Goal: Task Accomplishment & Management: Use online tool/utility

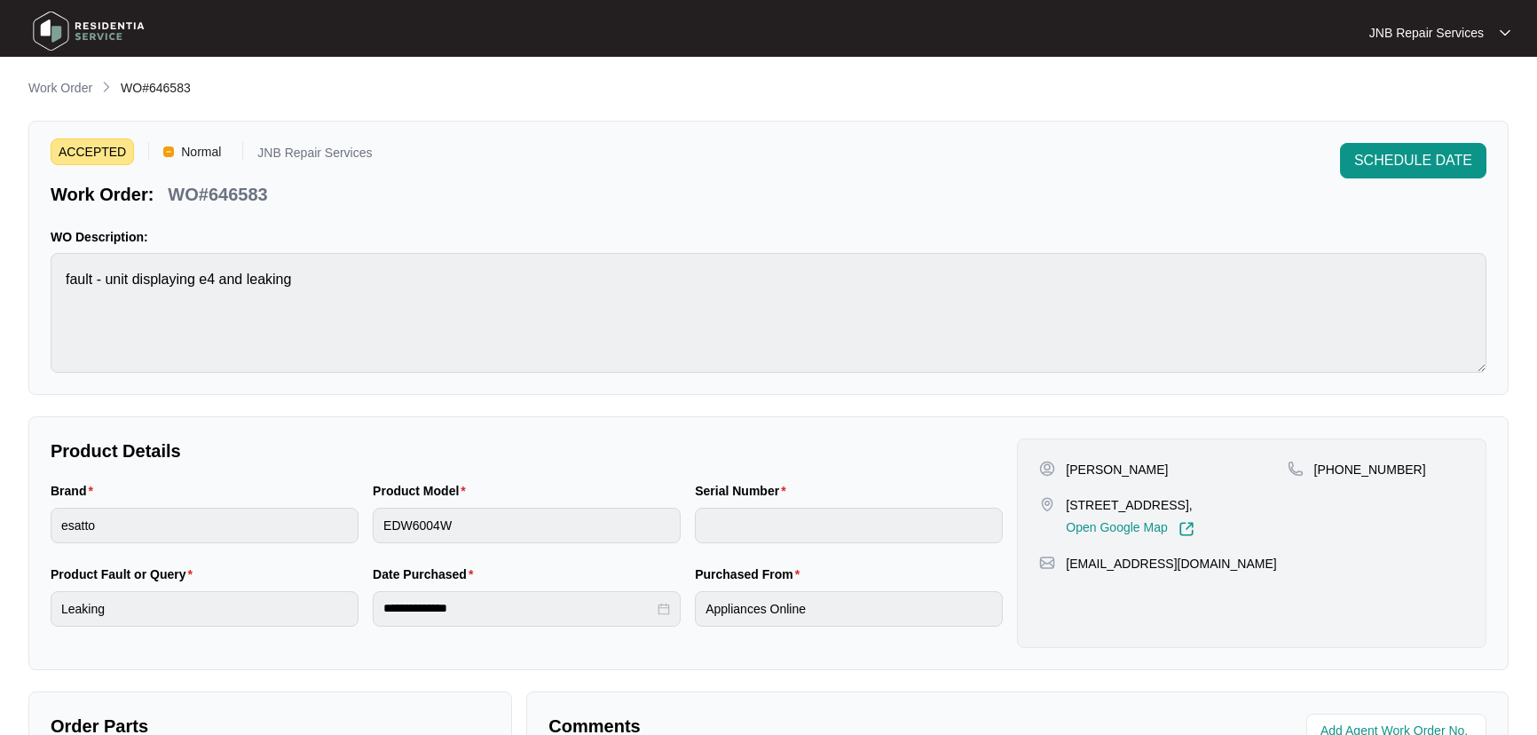
scroll to position [273, 0]
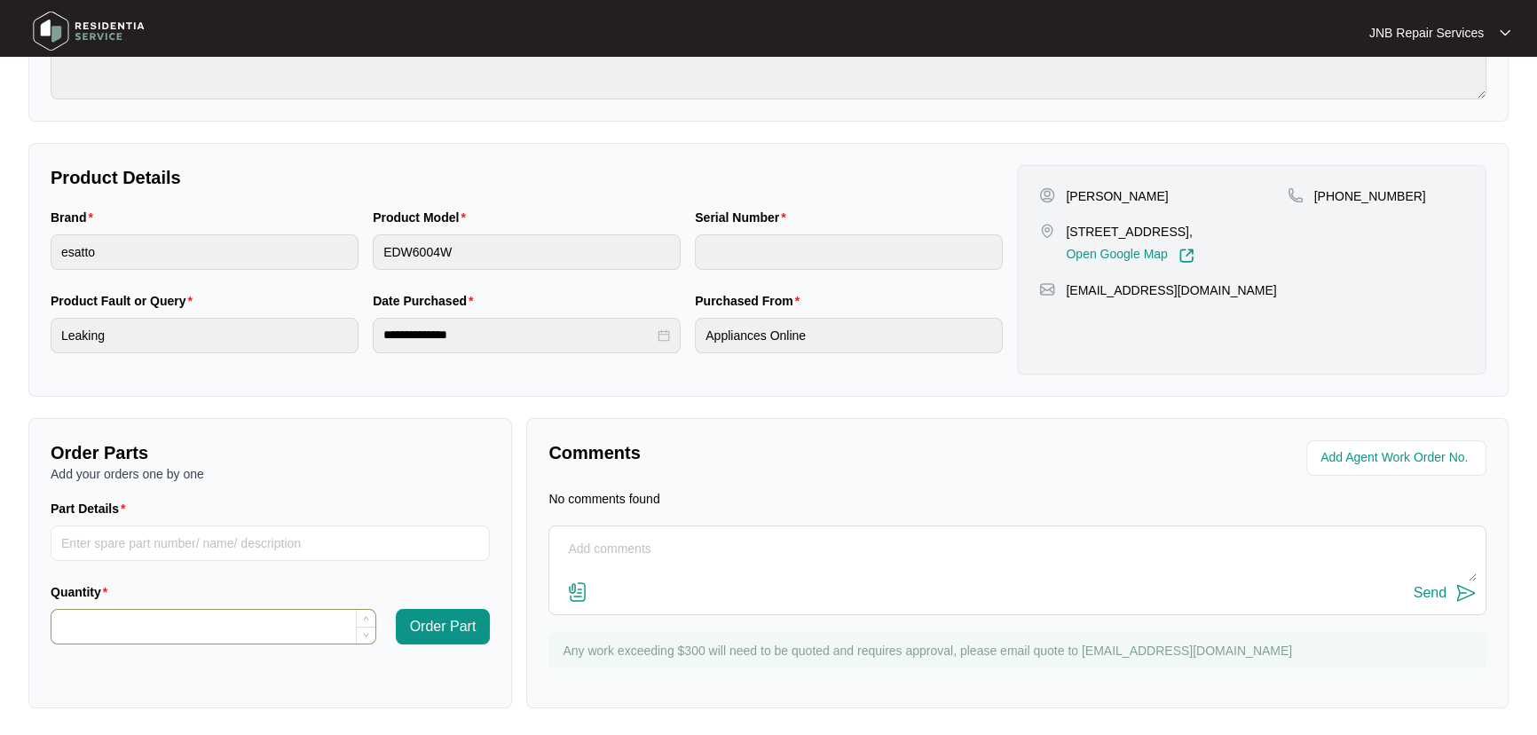
click at [232, 616] on input "Quantity" at bounding box center [213, 626] width 324 height 34
type input "*"
click at [248, 536] on input "Part Details" at bounding box center [270, 542] width 439 height 35
paste input "SP12337"
type input "SP12337"
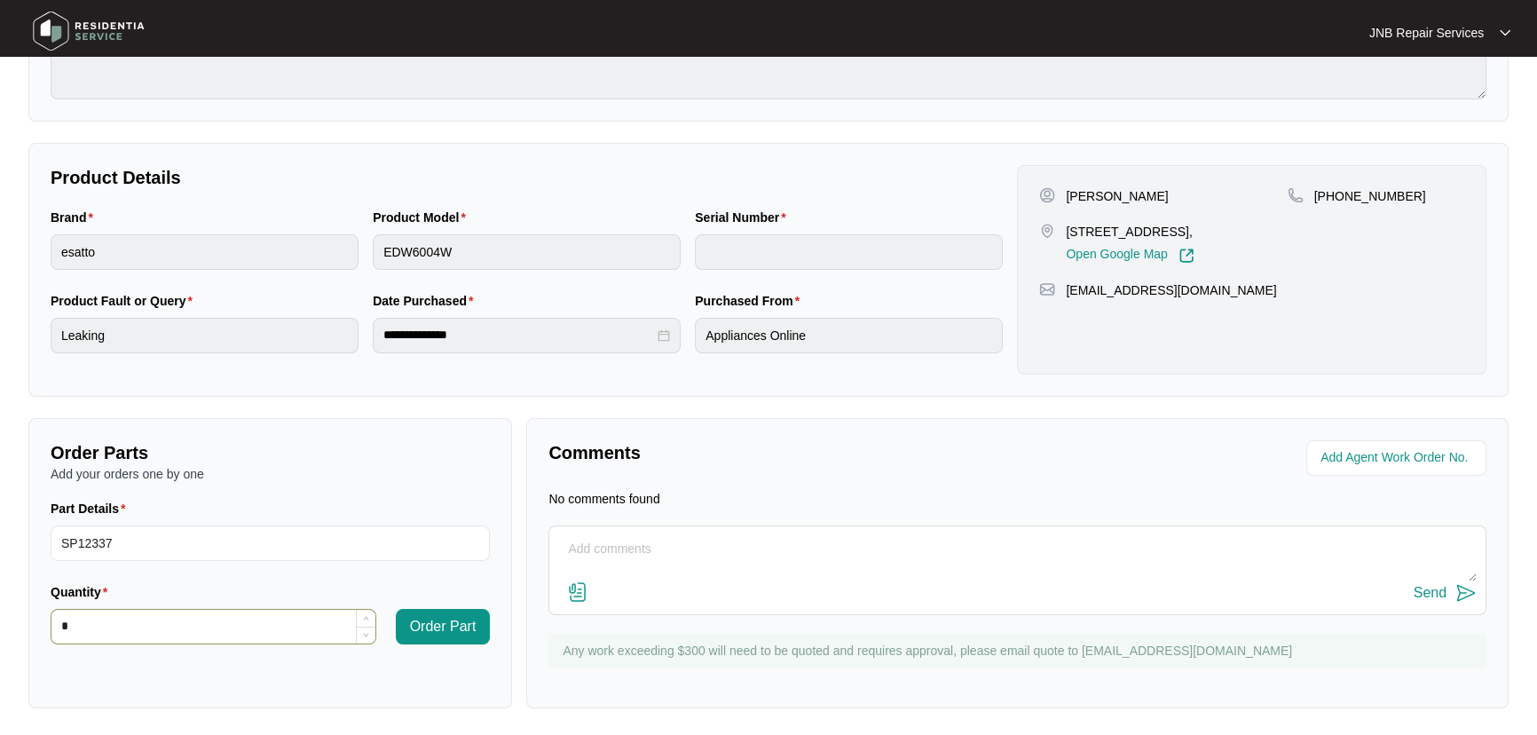
click at [247, 630] on input "*" at bounding box center [213, 626] width 324 height 34
drag, startPoint x: 447, startPoint y: 633, endPoint x: 401, endPoint y: 203, distance: 431.8
click at [450, 629] on span "Order Part" at bounding box center [443, 626] width 67 height 21
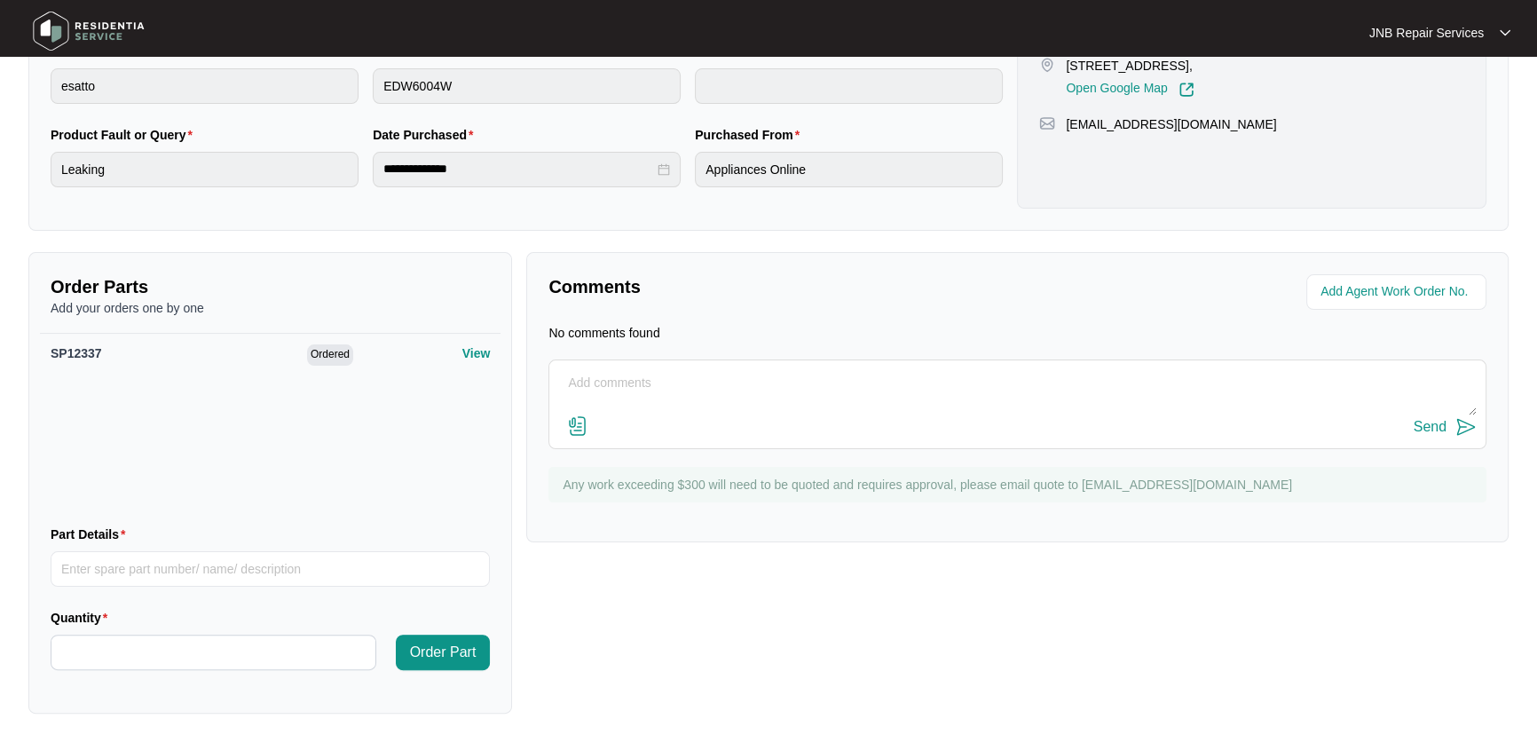
scroll to position [444, 0]
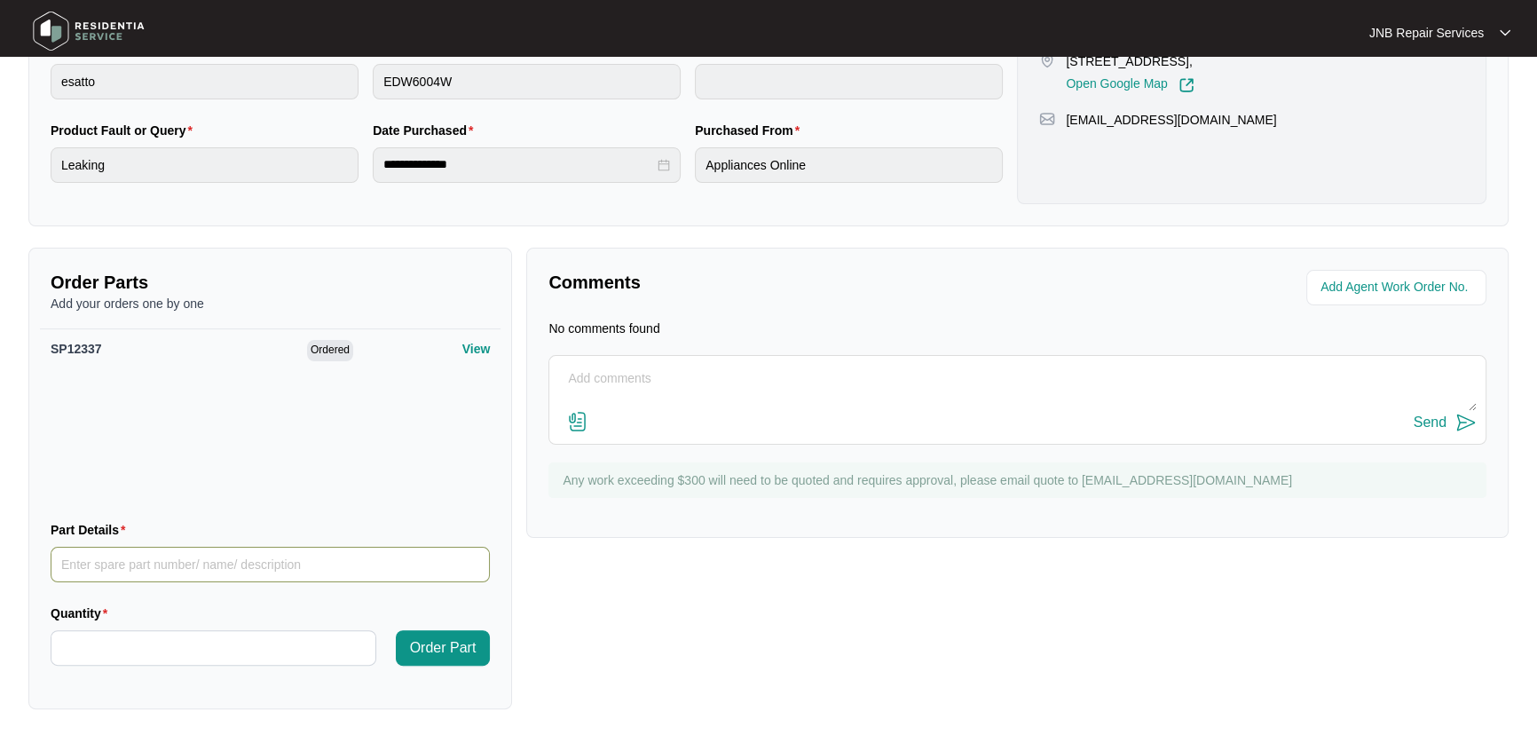
click at [227, 575] on input "Part Details" at bounding box center [270, 563] width 439 height 35
paste input "SP11843"
type input "SP11843"
click at [224, 648] on input "Quantity" at bounding box center [213, 648] width 324 height 34
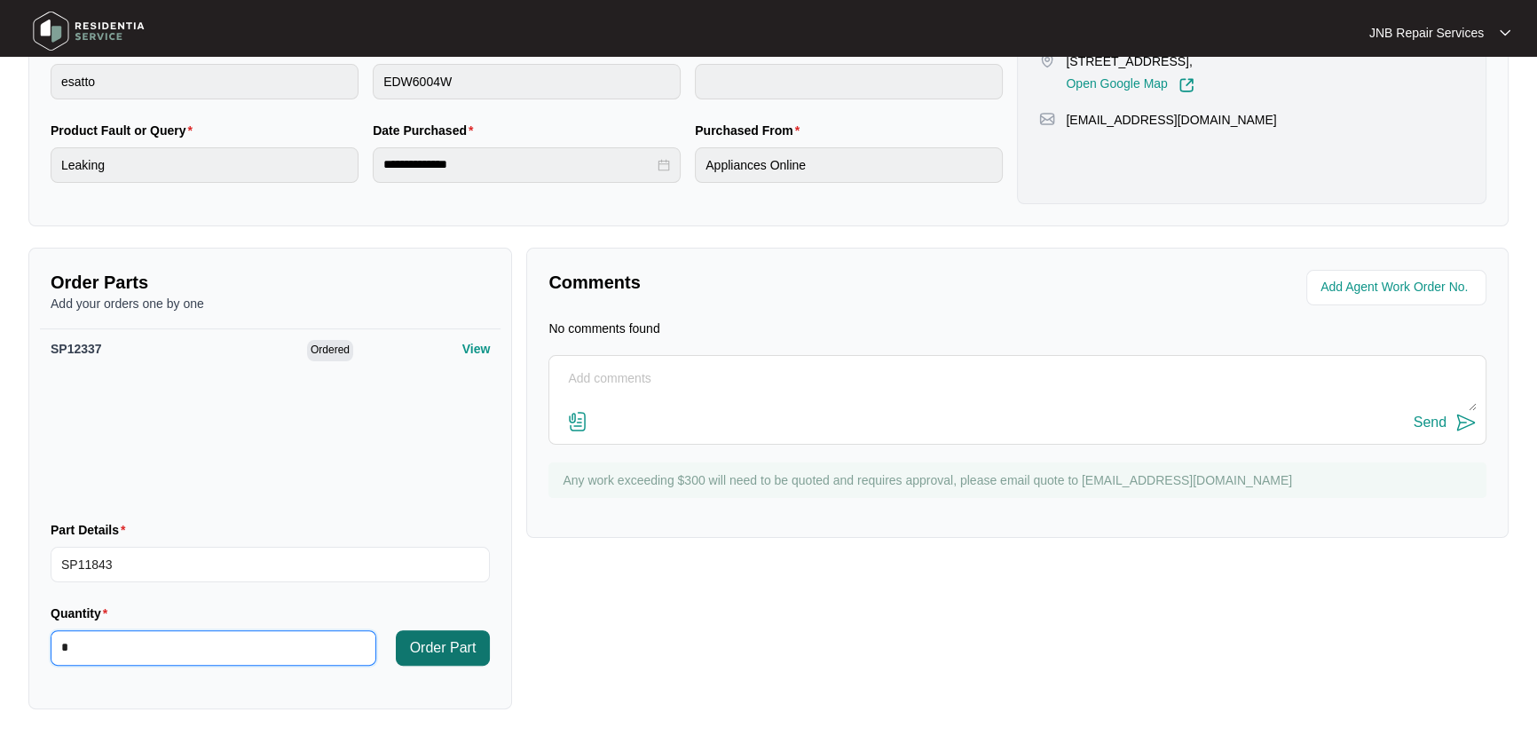
type input "*"
click at [456, 640] on span "Order Part" at bounding box center [443, 647] width 67 height 21
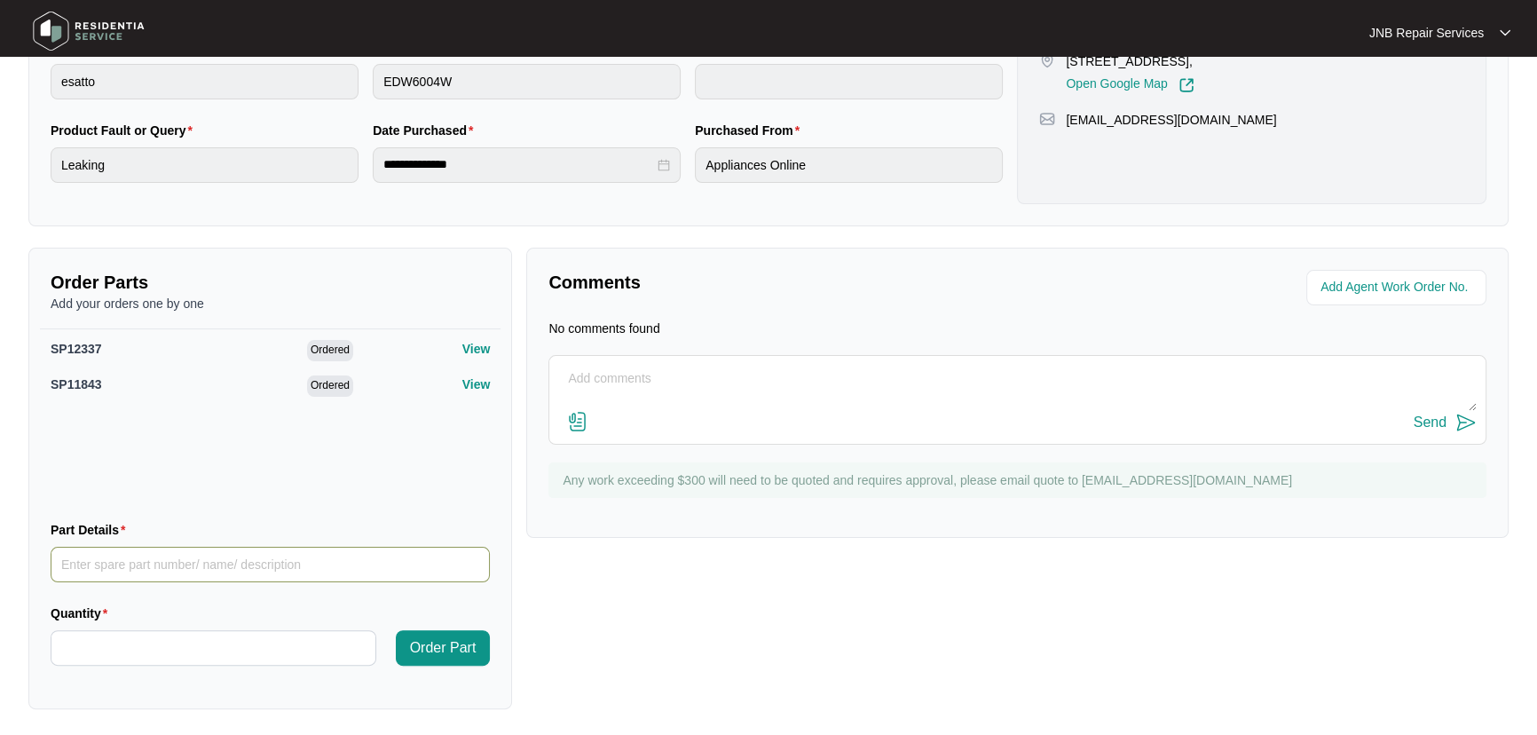
click at [279, 569] on input "Part Details" at bounding box center [270, 563] width 439 height 35
paste input "SP11814"
type input "SP11814"
click at [216, 651] on input "Quantity" at bounding box center [213, 648] width 324 height 34
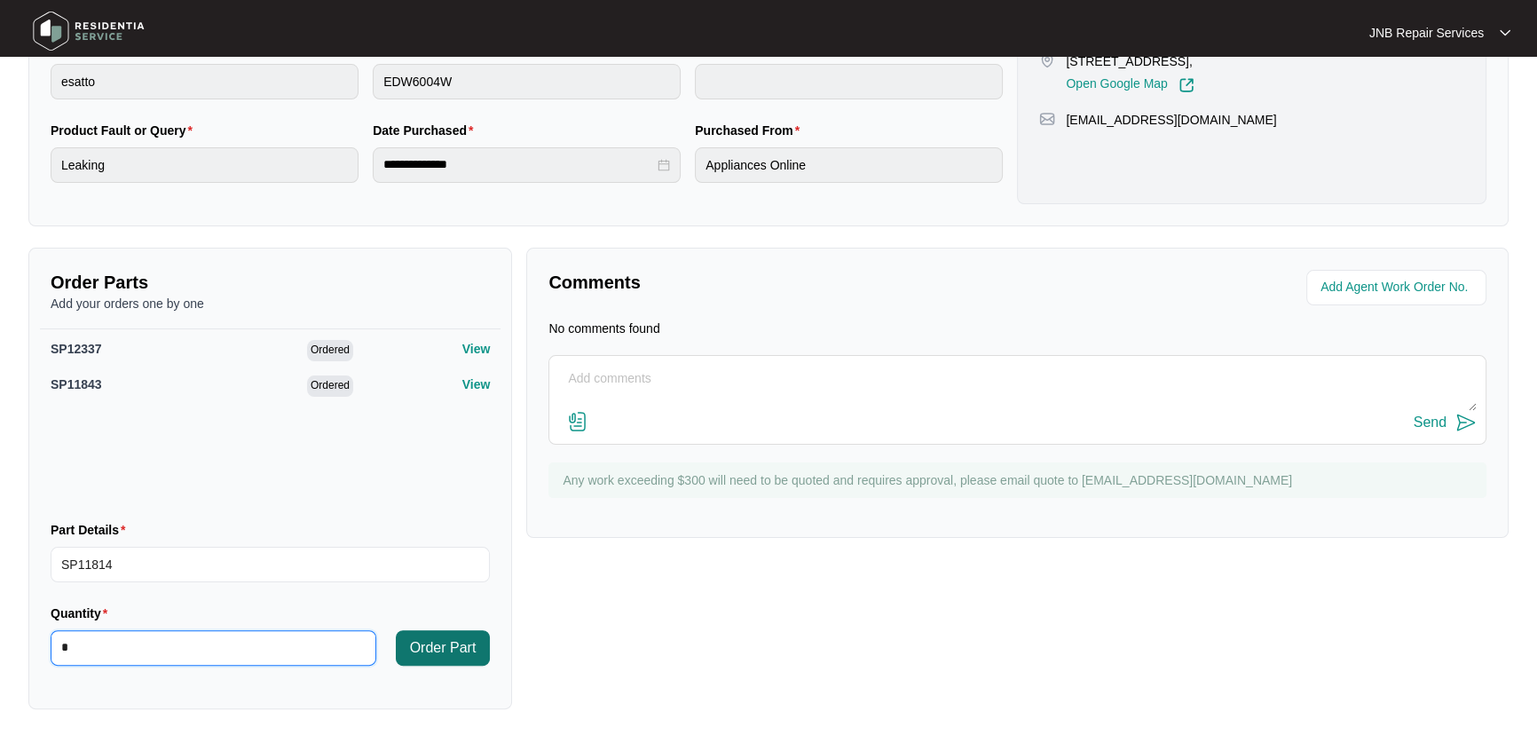
type input "*"
click at [463, 642] on span "Order Part" at bounding box center [443, 647] width 67 height 21
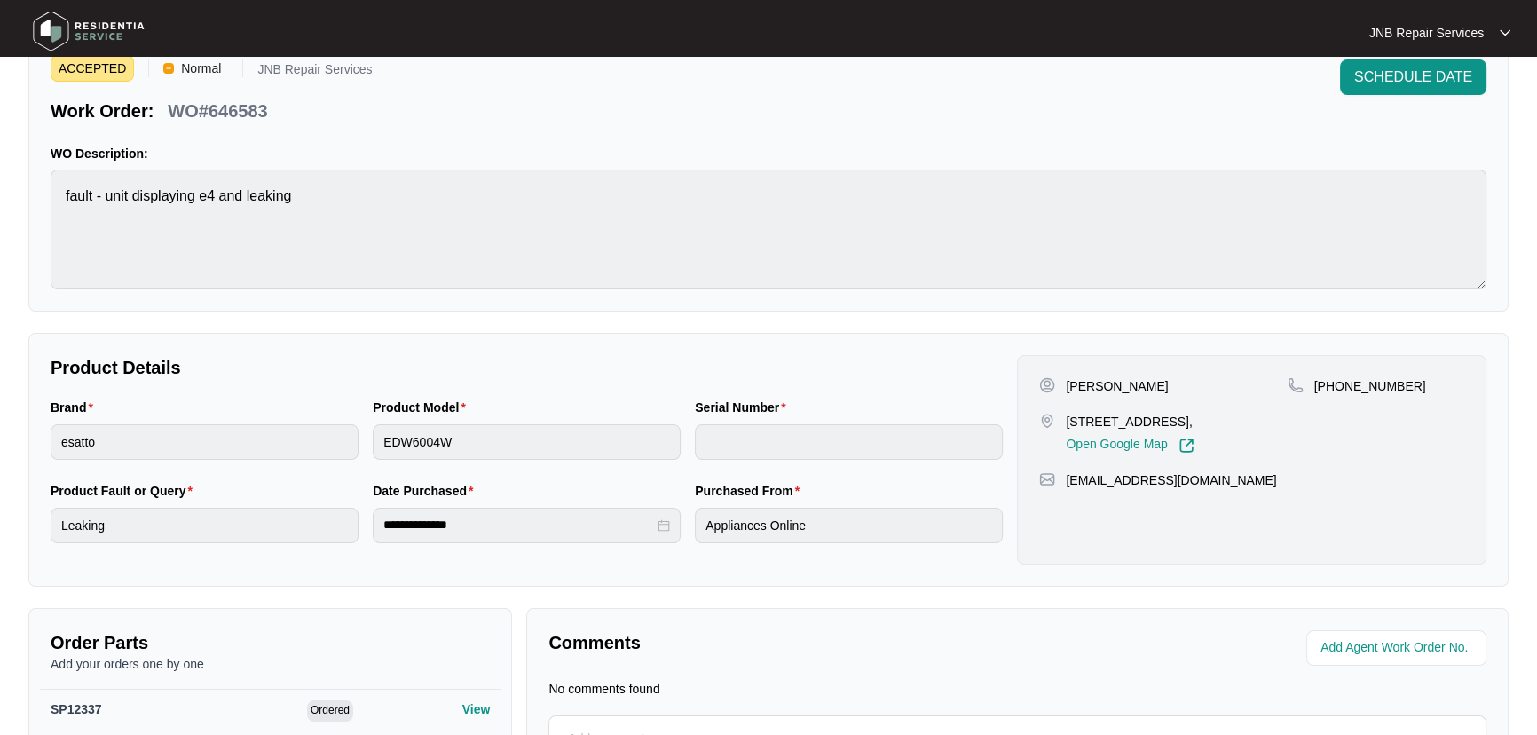
scroll to position [0, 0]
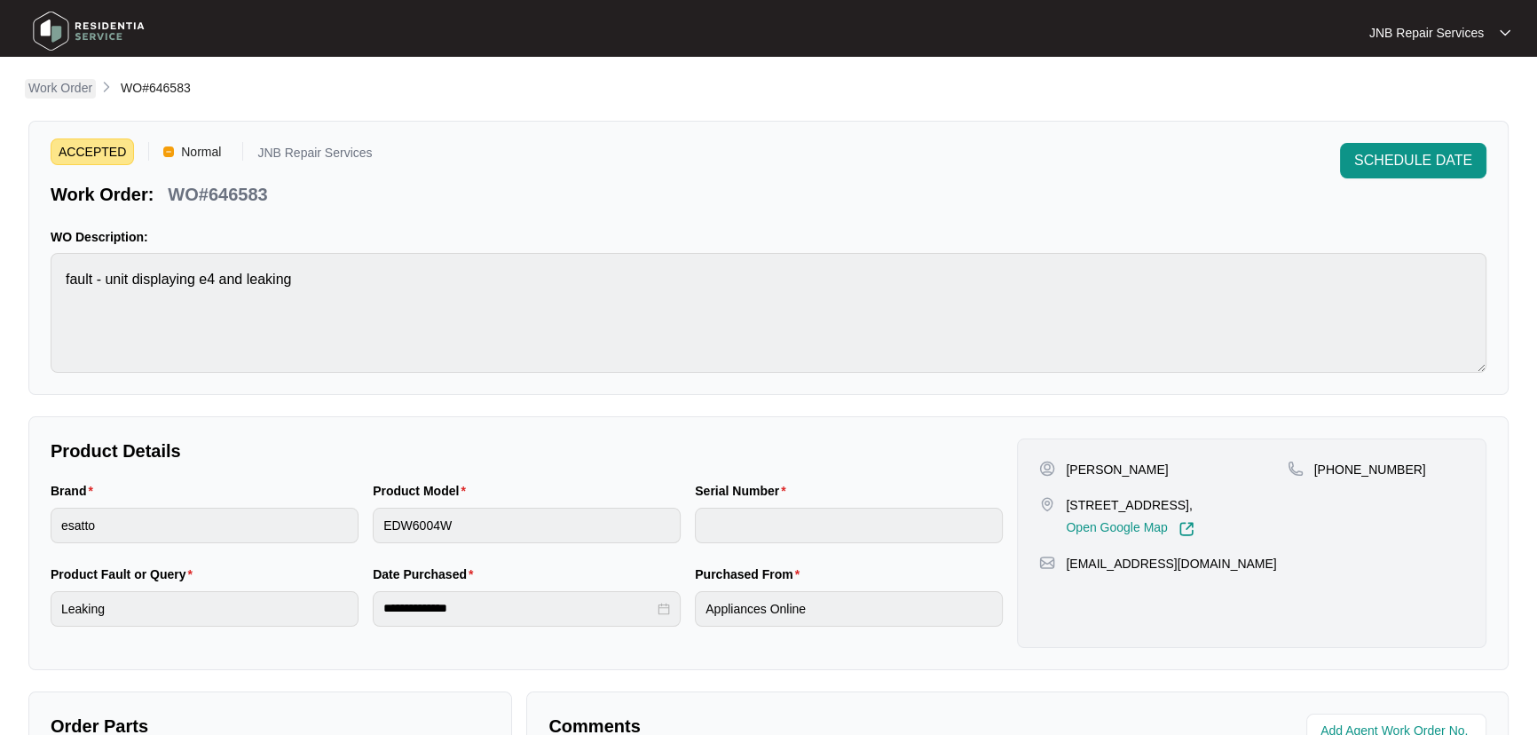
click at [59, 87] on p "Work Order" at bounding box center [60, 88] width 64 height 18
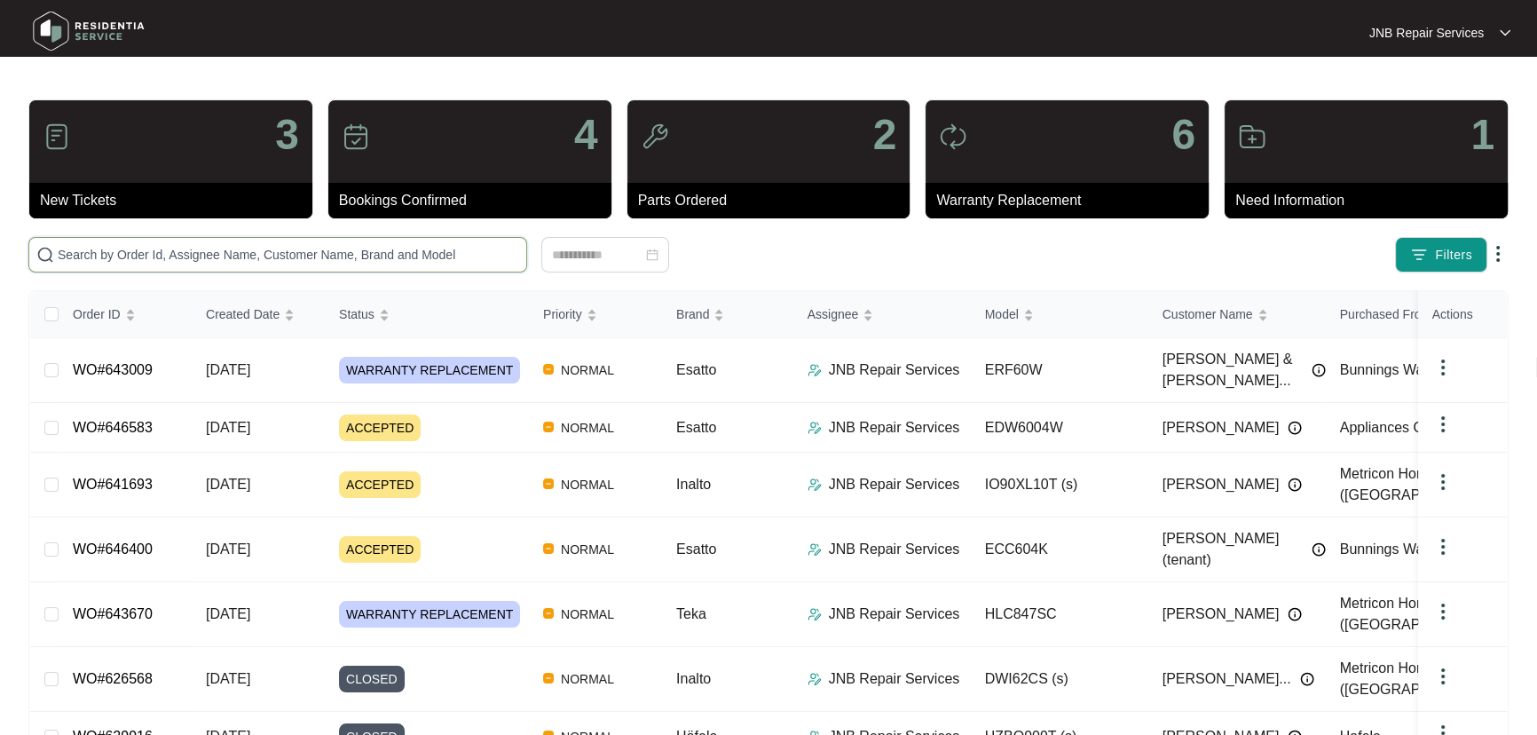
click at [349, 254] on input "text" at bounding box center [288, 255] width 461 height 20
paste input "646221"
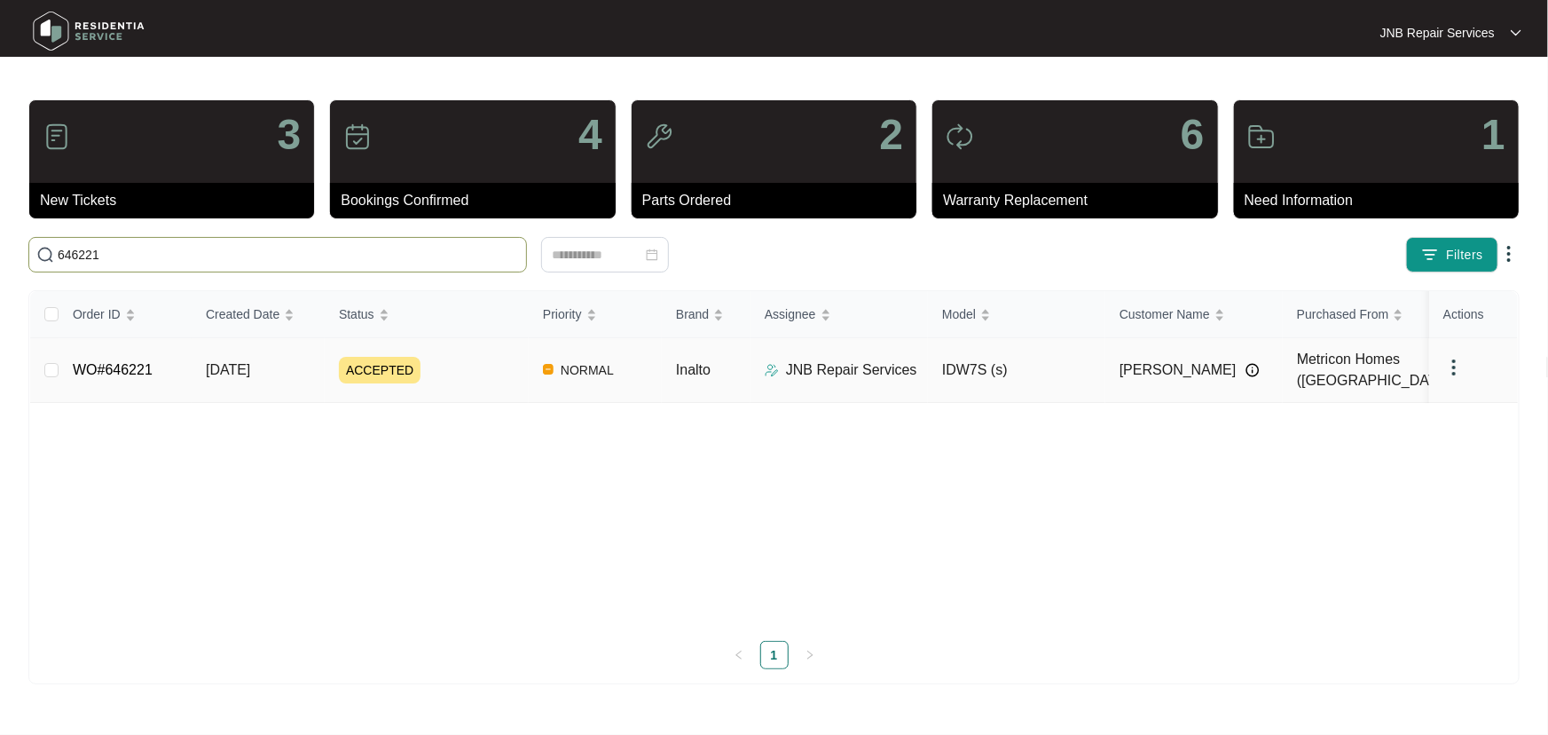
type input "646221"
click at [434, 363] on div "ACCEPTED" at bounding box center [434, 370] width 190 height 27
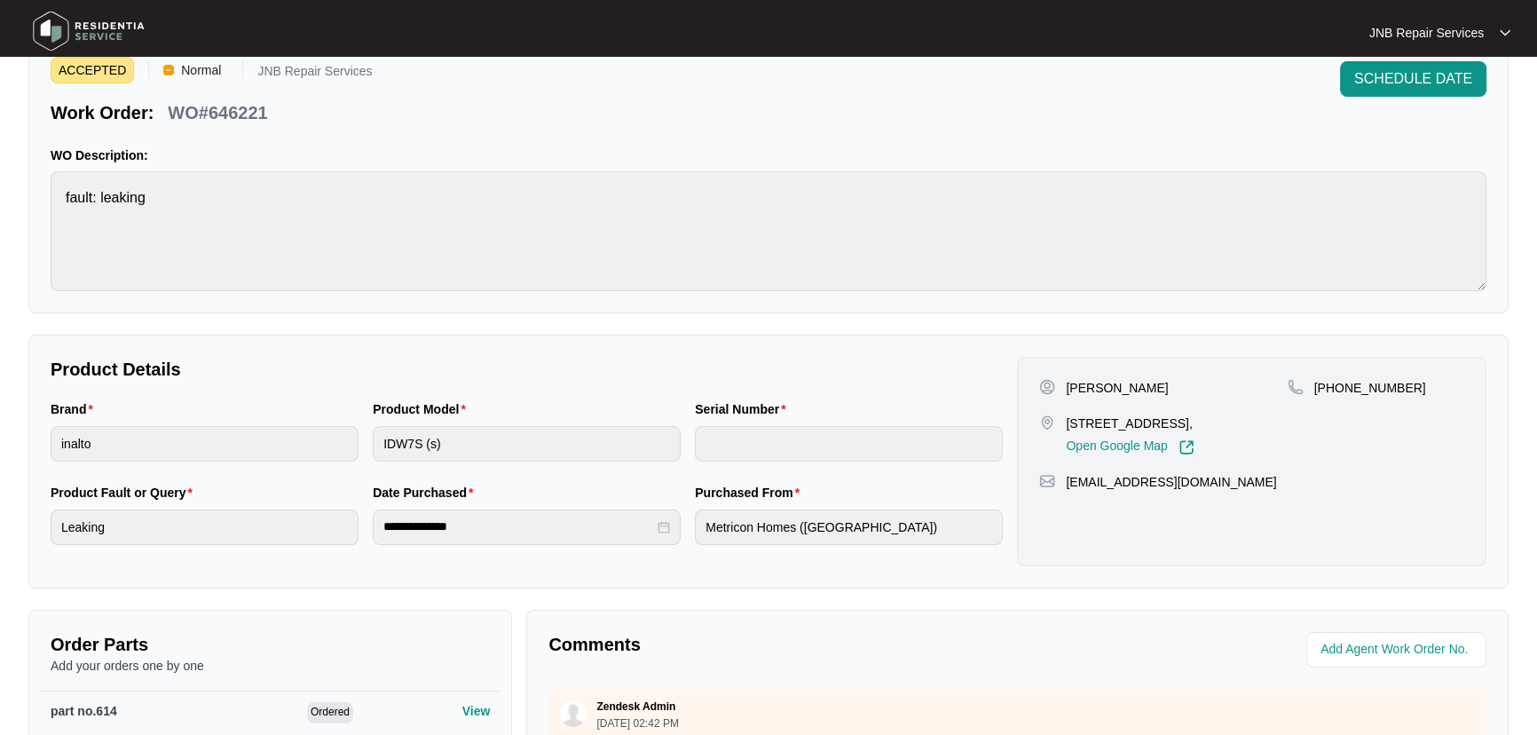
scroll to position [80, 0]
click at [652, 545] on div "**********" at bounding box center [526, 525] width 966 height 83
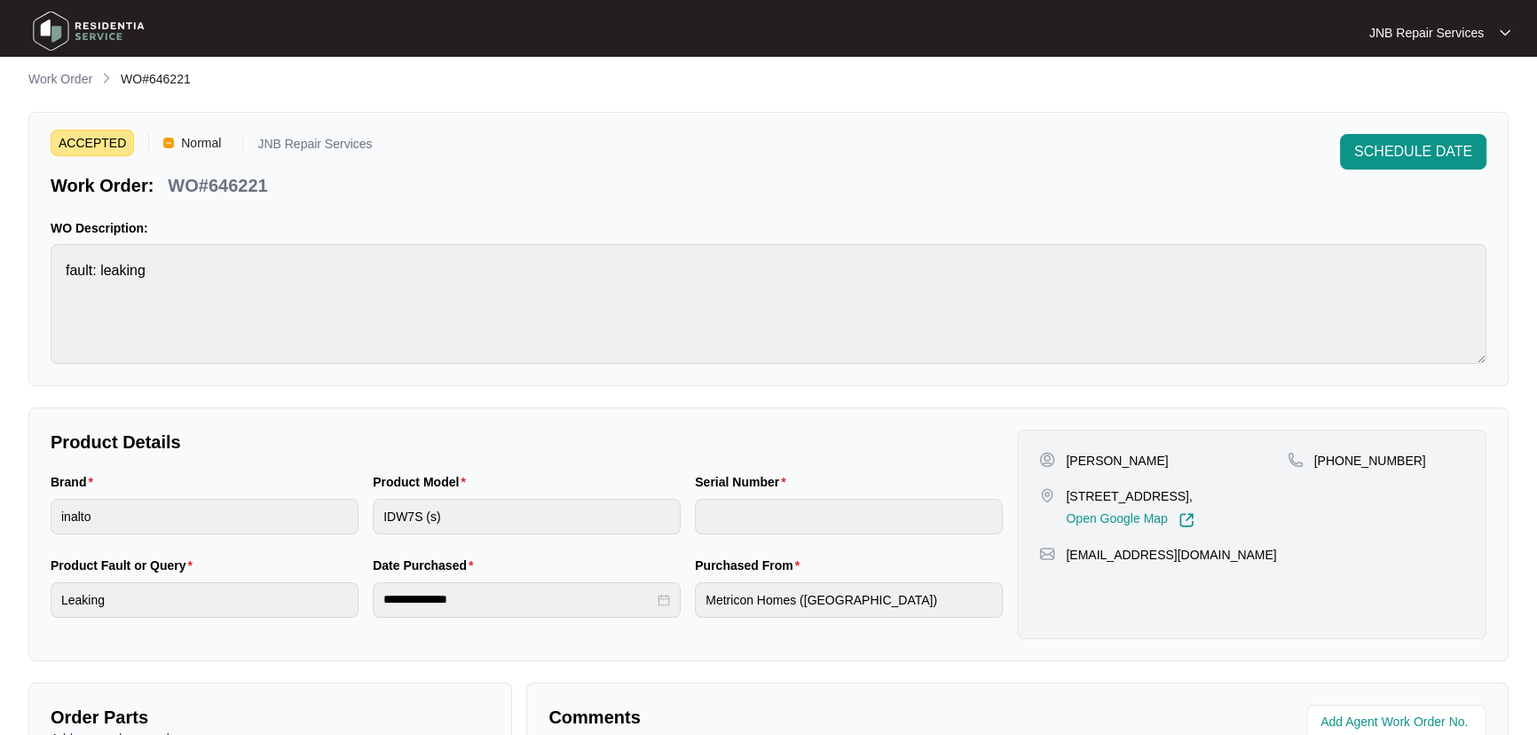
scroll to position [0, 0]
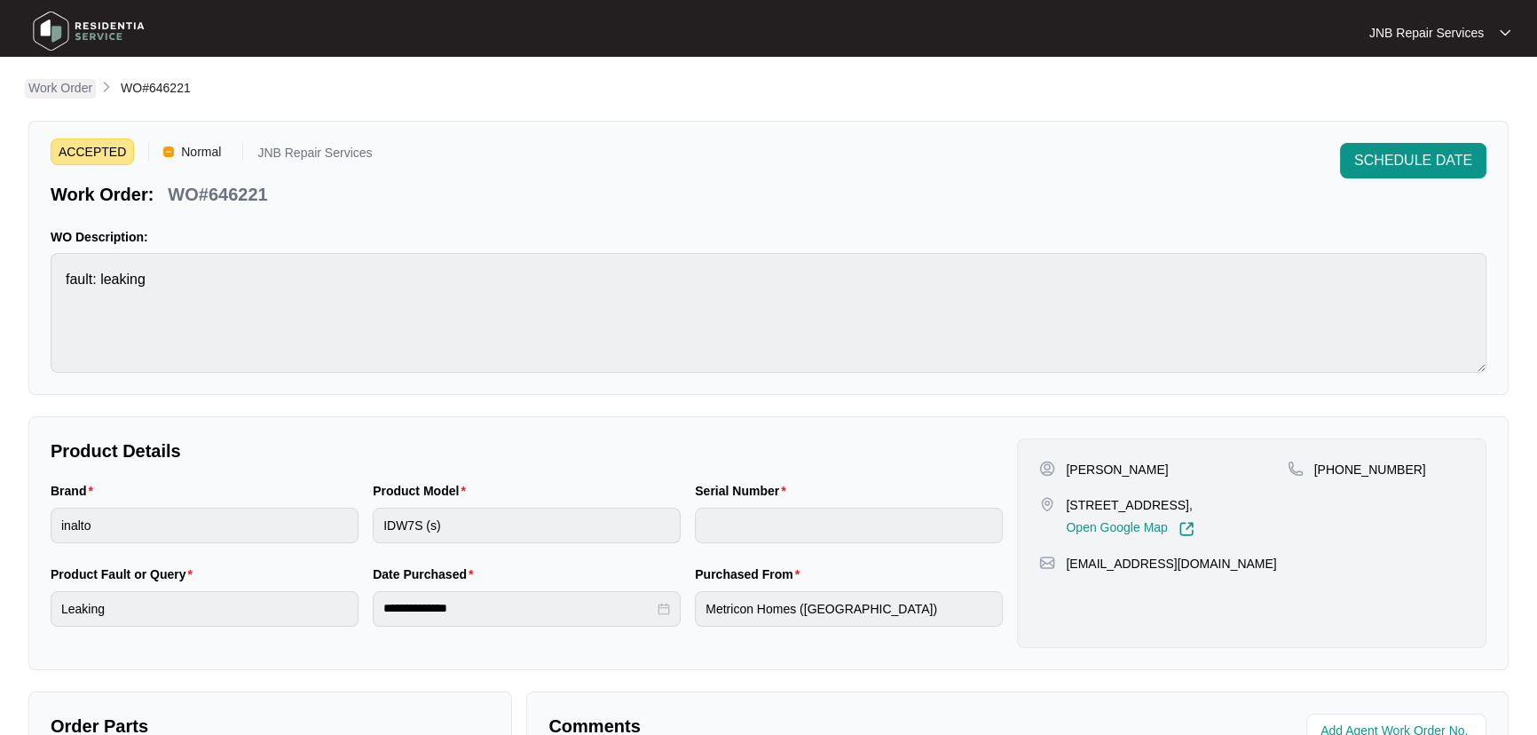
click at [86, 84] on p "Work Order" at bounding box center [60, 88] width 64 height 18
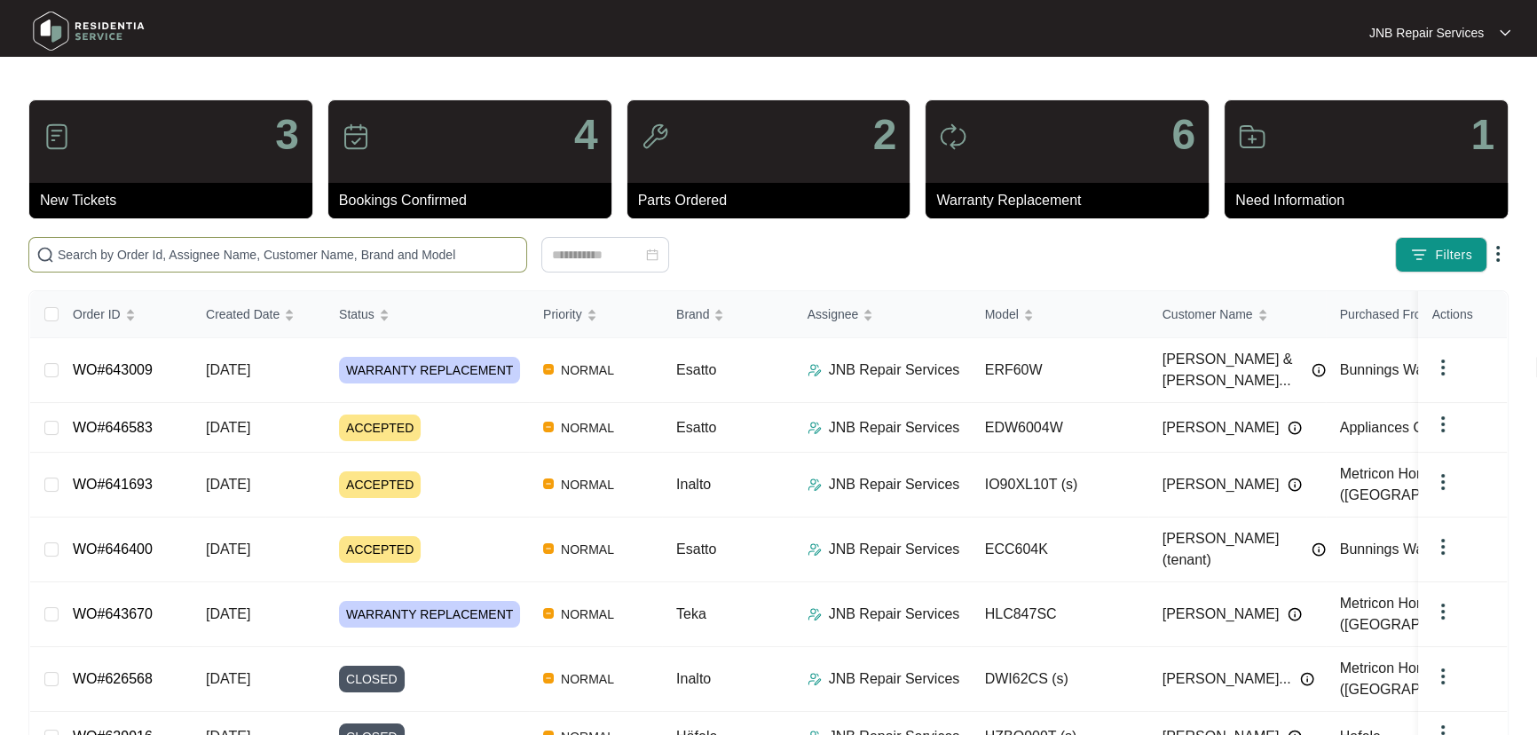
click at [421, 255] on input "text" at bounding box center [288, 255] width 461 height 20
paste input "646400"
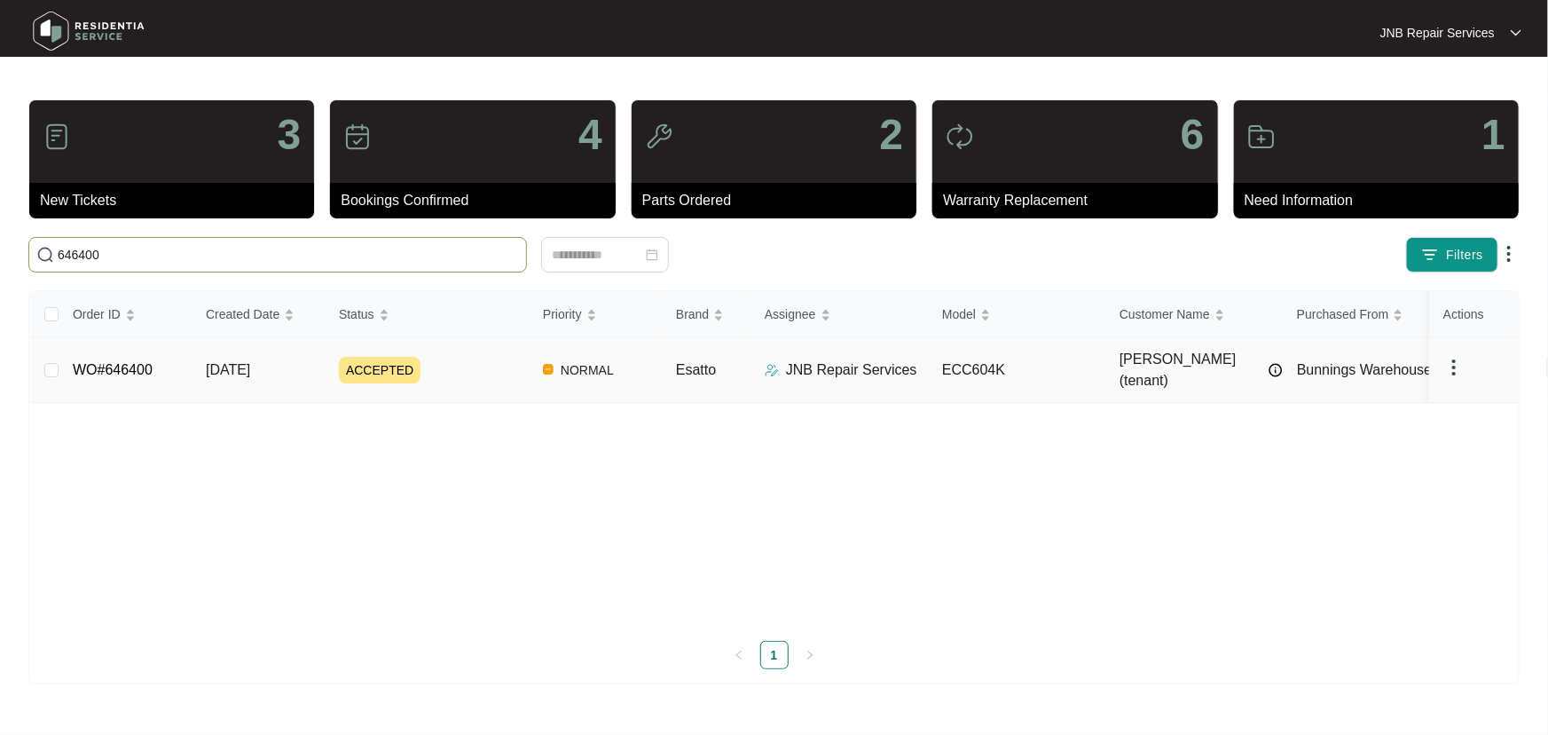
type input "646400"
click at [250, 368] on span "[DATE]" at bounding box center [228, 369] width 44 height 15
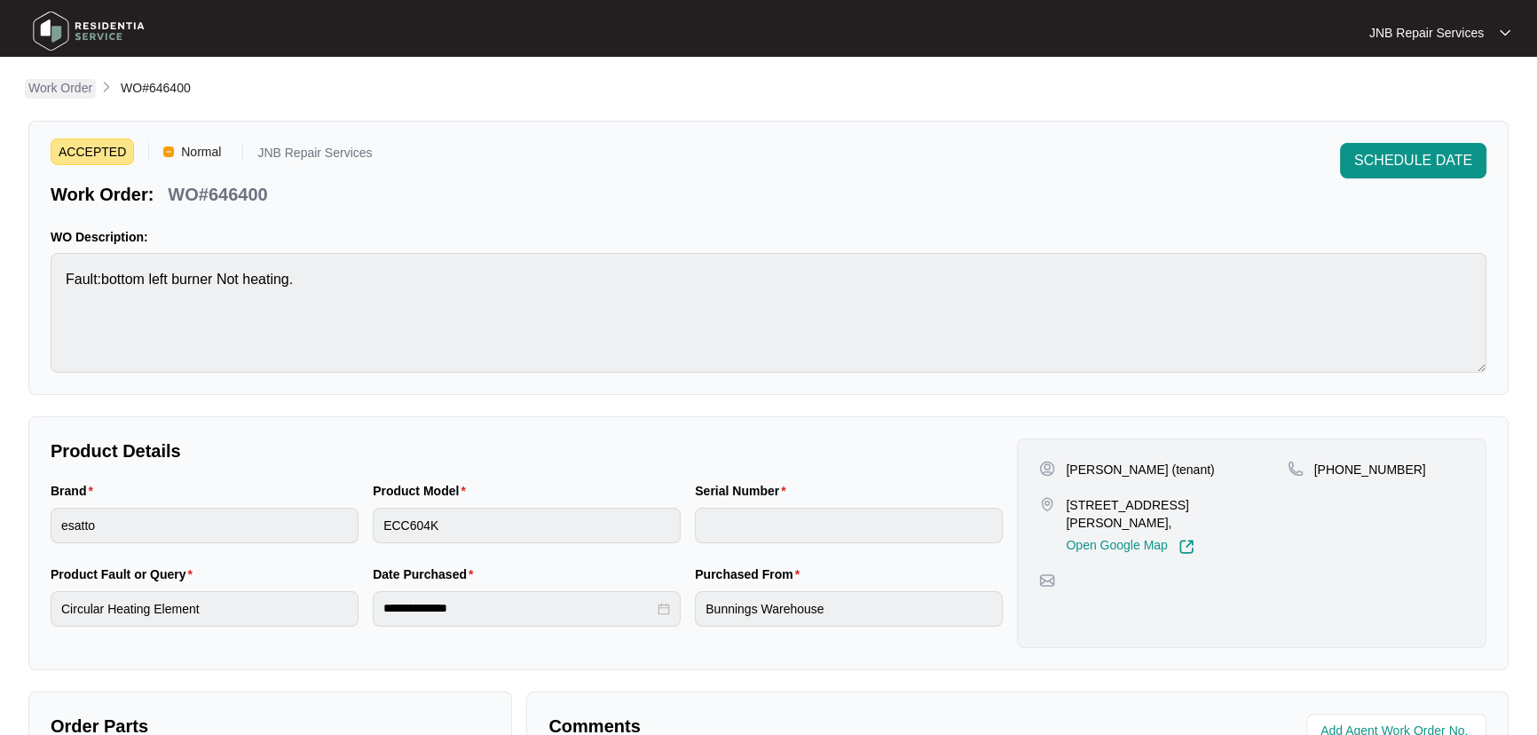
click at [77, 90] on p "Work Order" at bounding box center [60, 88] width 64 height 18
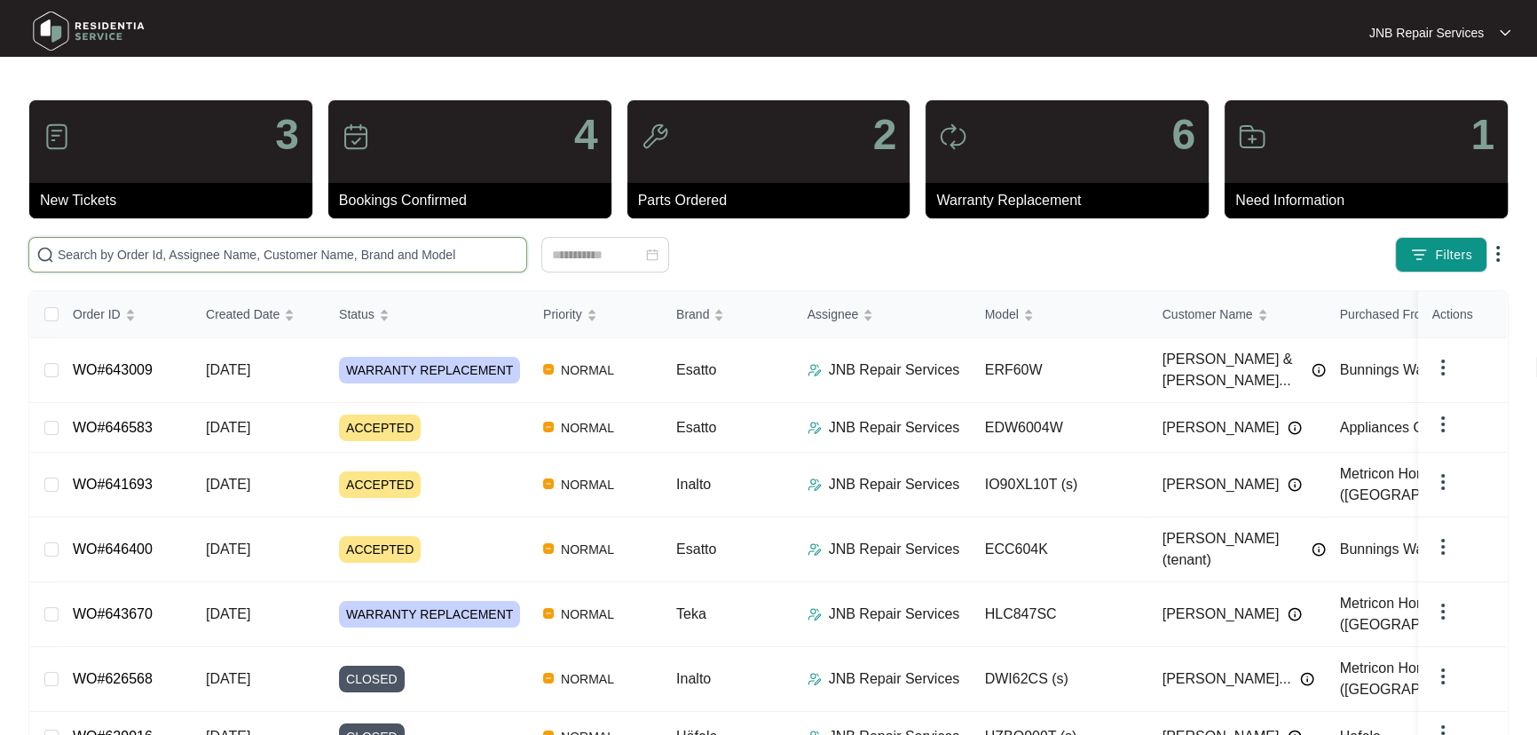
click at [287, 253] on input "text" at bounding box center [288, 255] width 461 height 20
paste input "646583"
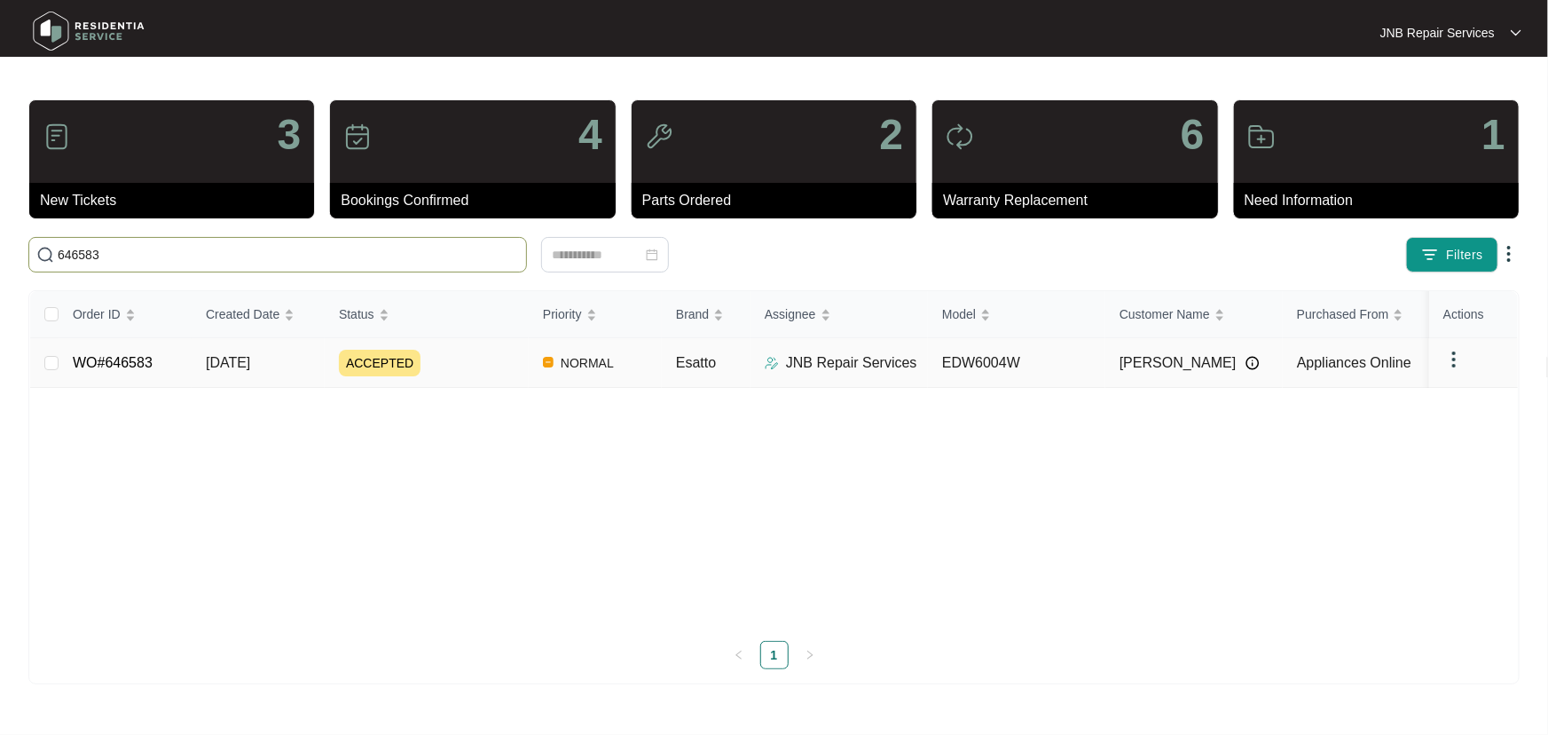
type input "646583"
click at [250, 359] on span "[DATE]" at bounding box center [228, 362] width 44 height 15
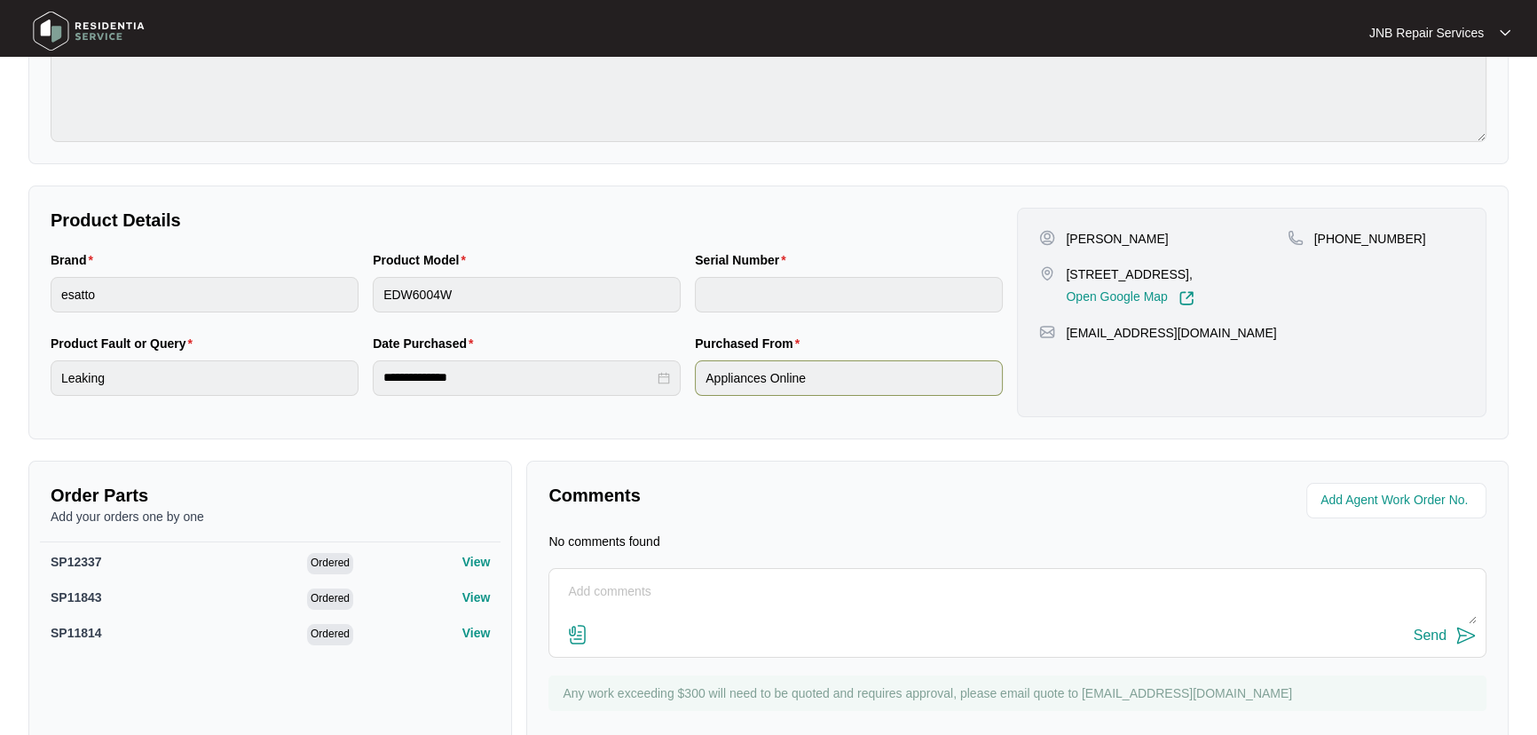
scroll to position [202, 0]
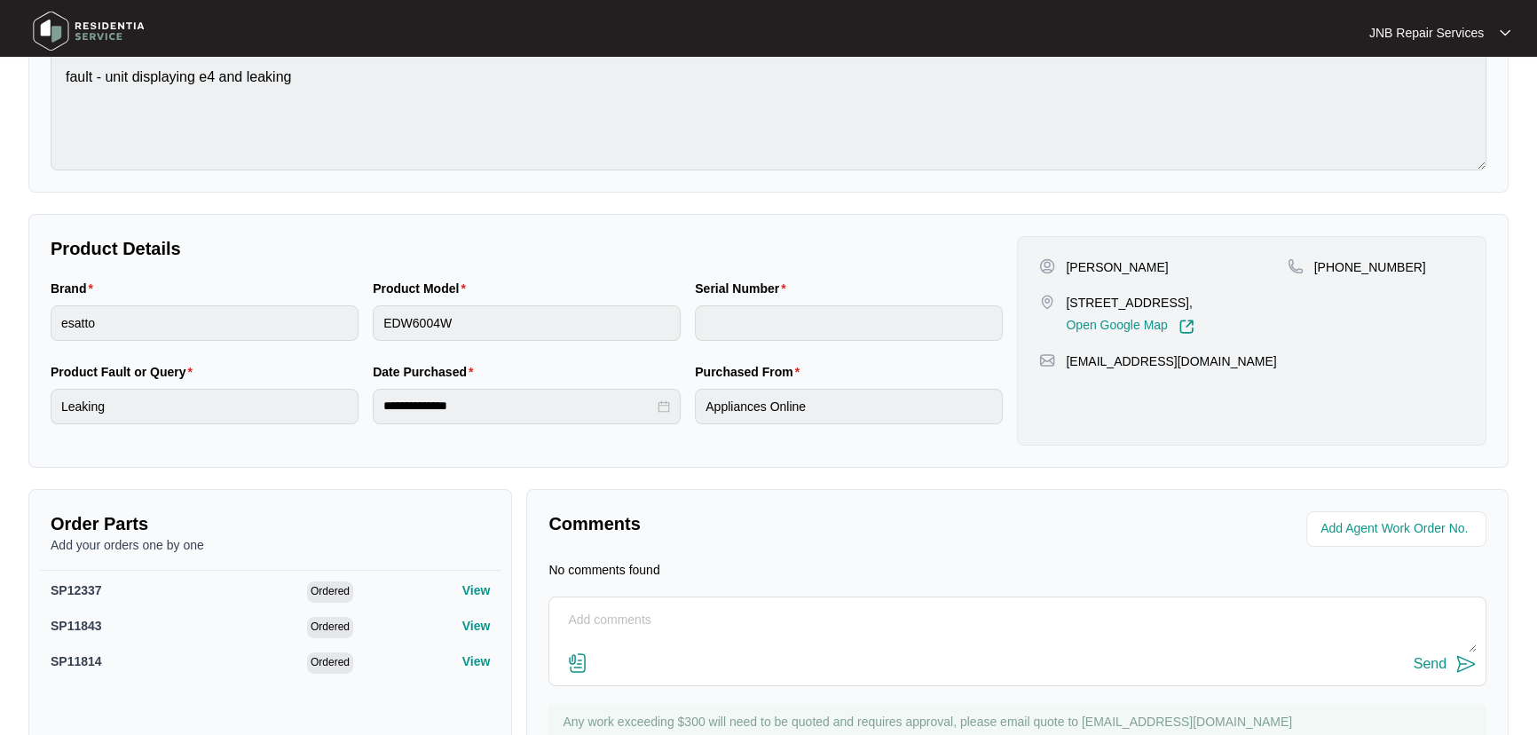
click at [654, 399] on div "**********" at bounding box center [526, 403] width 966 height 83
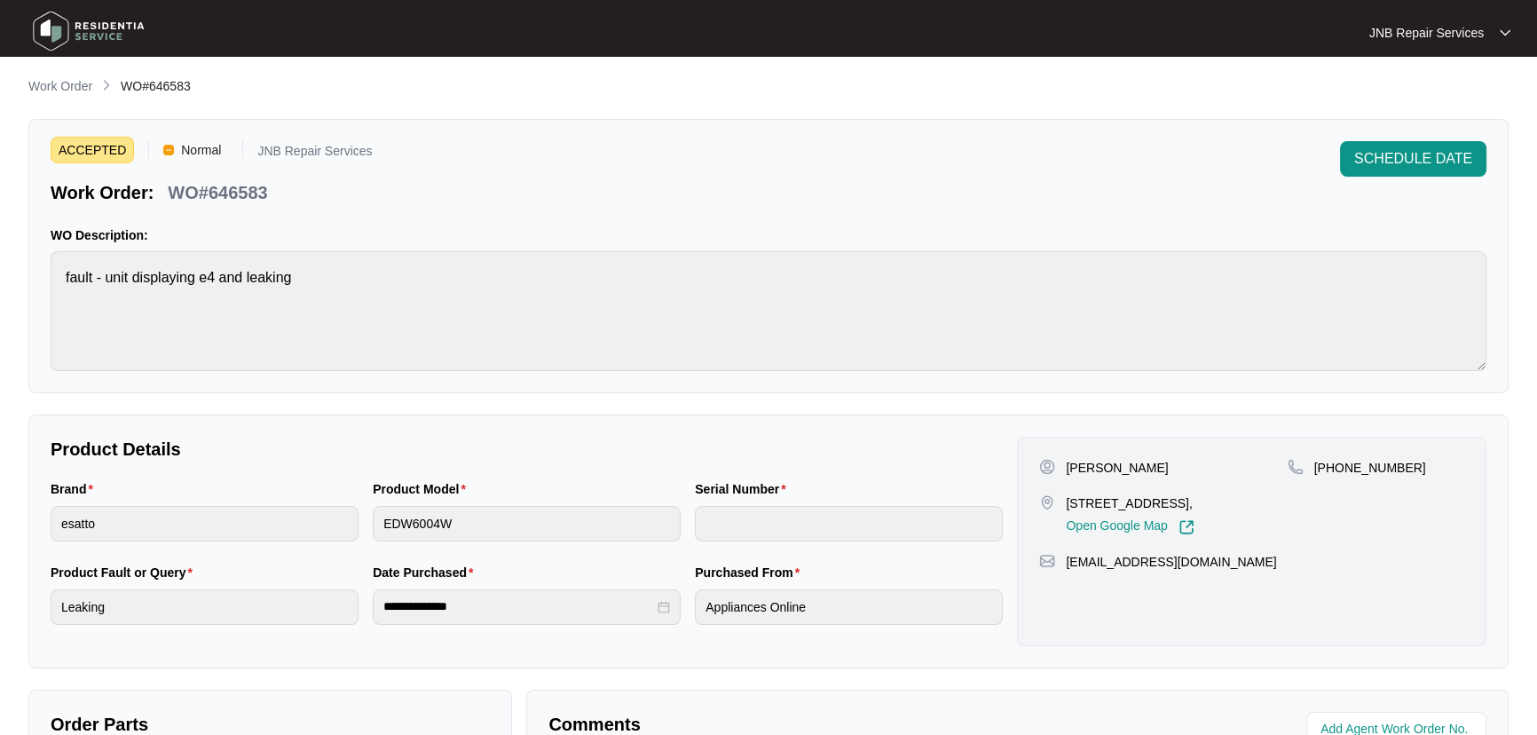
scroll to position [0, 0]
click at [67, 94] on p "Work Order" at bounding box center [60, 88] width 64 height 18
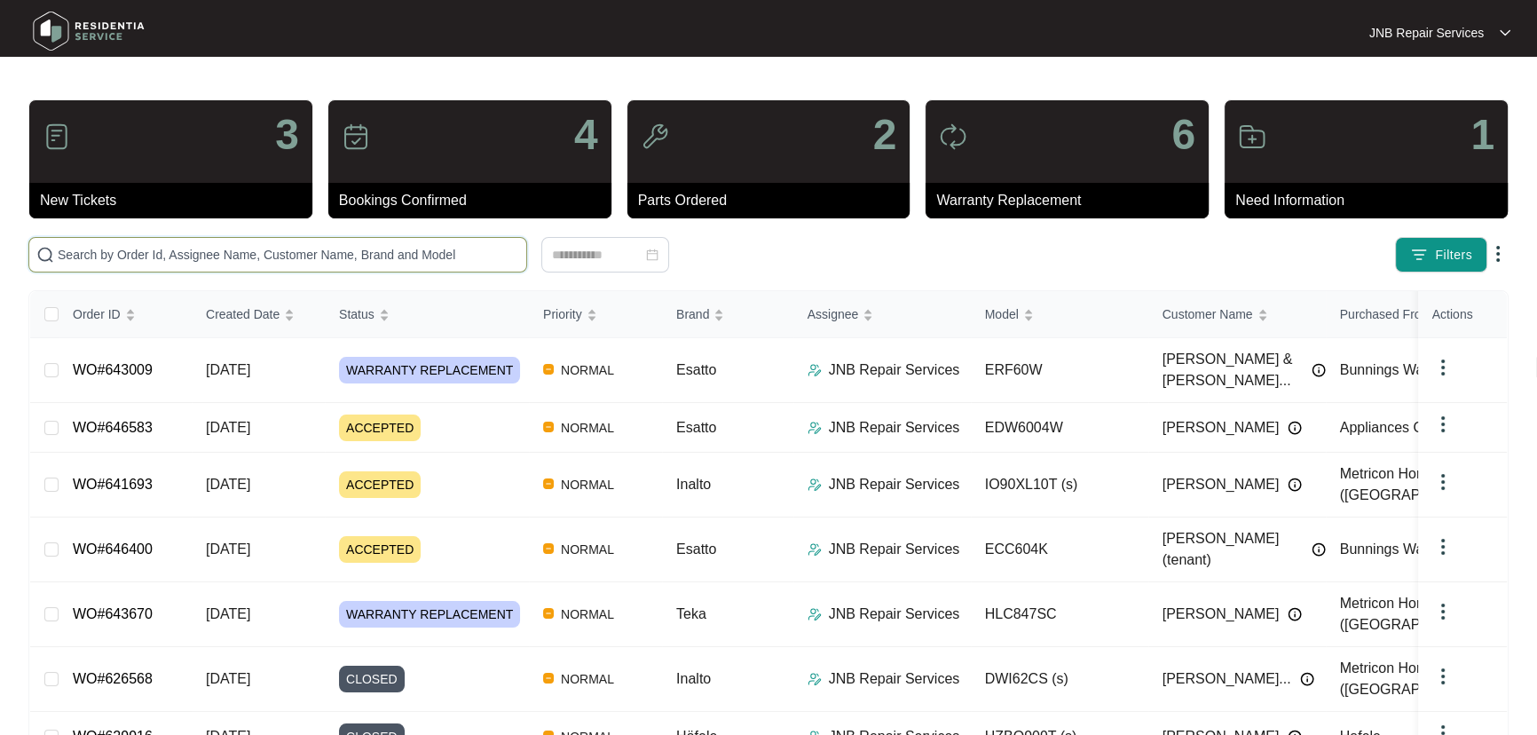
click at [410, 252] on input "text" at bounding box center [288, 255] width 461 height 20
paste input "646212"
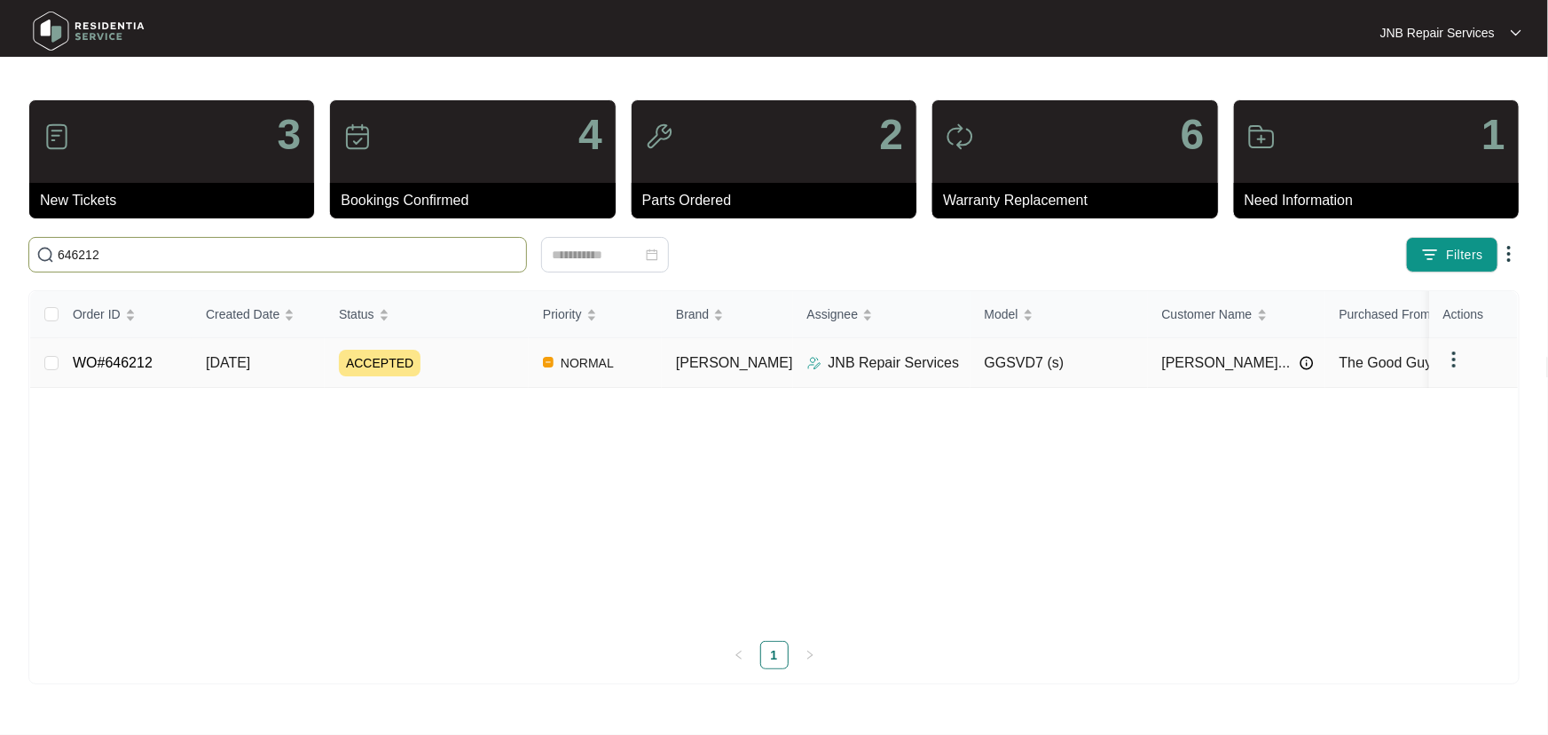
type input "646212"
click at [473, 359] on div "ACCEPTED" at bounding box center [434, 363] width 190 height 27
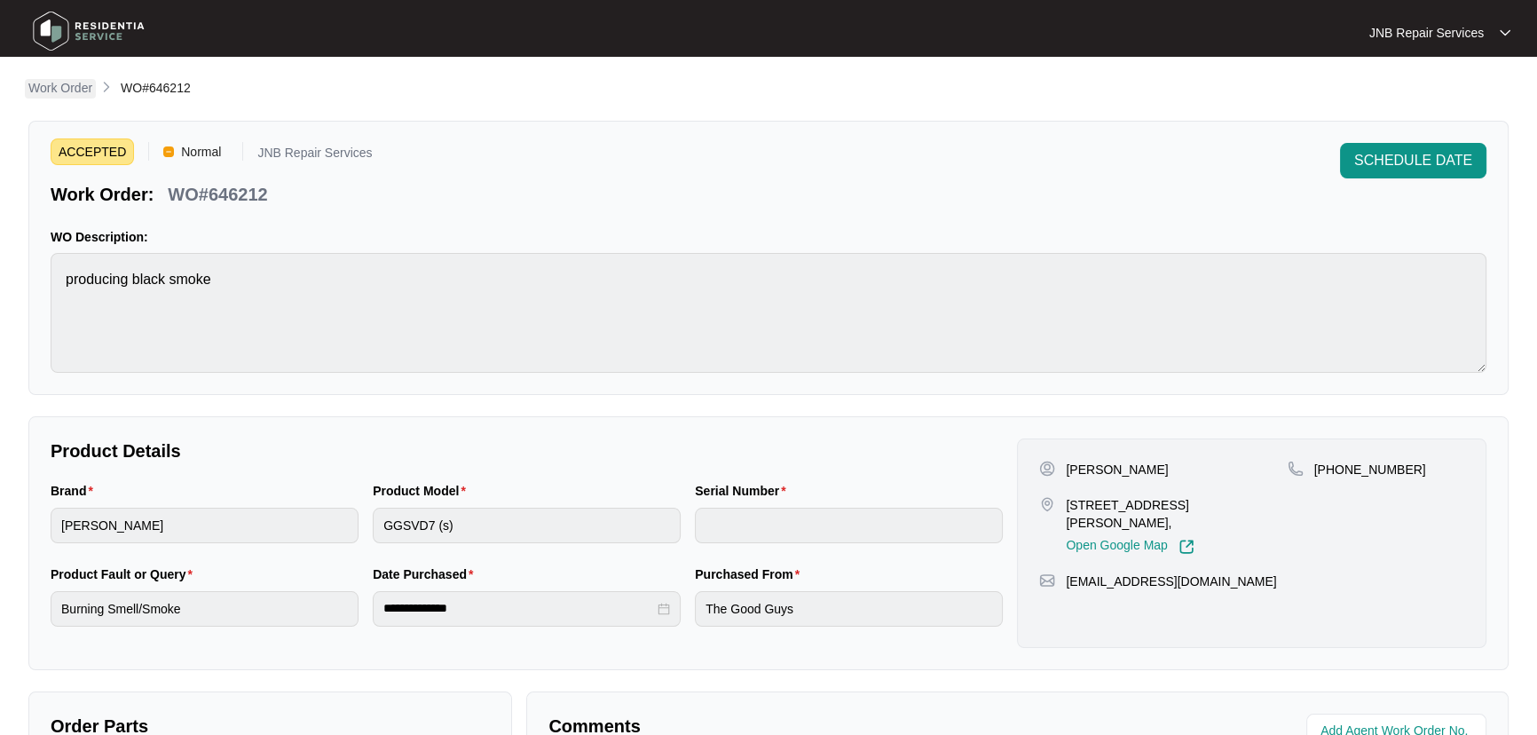
click at [75, 87] on p "Work Order" at bounding box center [60, 88] width 64 height 18
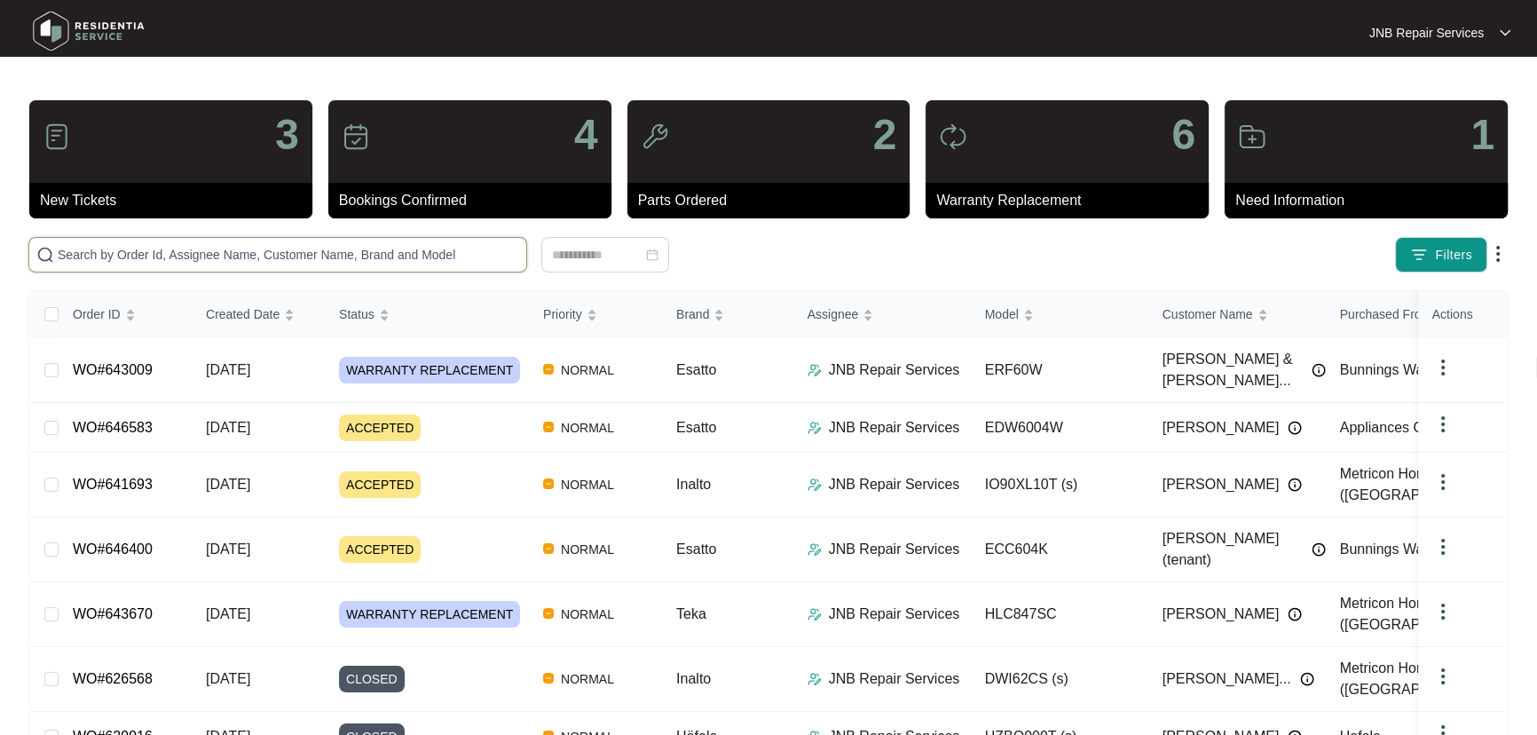
click at [441, 258] on input "text" at bounding box center [288, 255] width 461 height 20
paste input "644001"
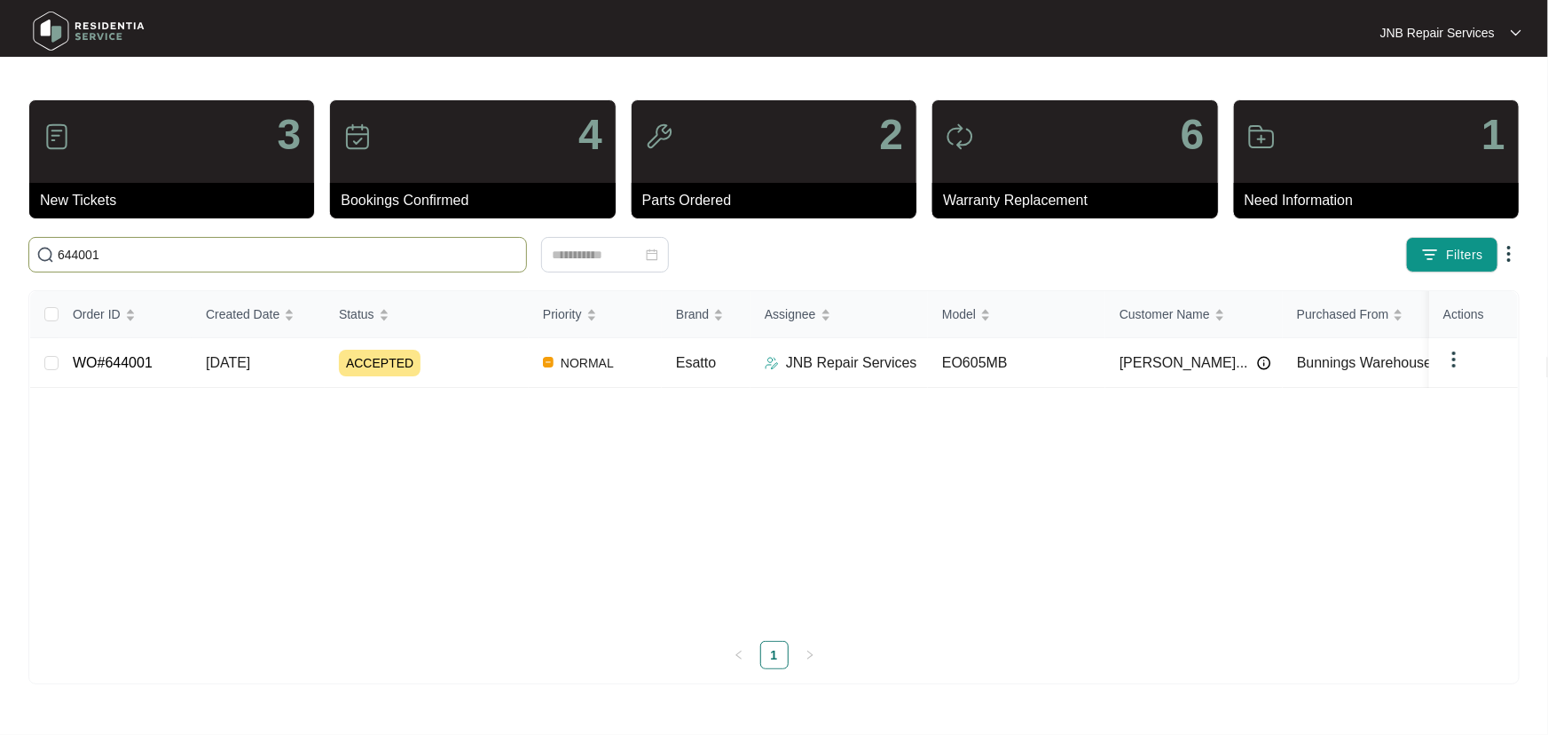
type input "644001"
click at [483, 465] on div "Order ID Created Date Status Priority Brand Assignee Model Customer Name Purcha…" at bounding box center [774, 458] width 1488 height 335
